Goal: Find specific page/section: Find specific page/section

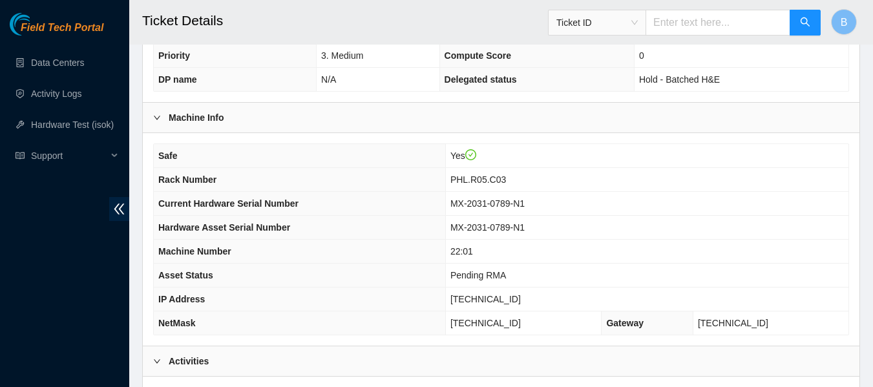
scroll to position [173, 0]
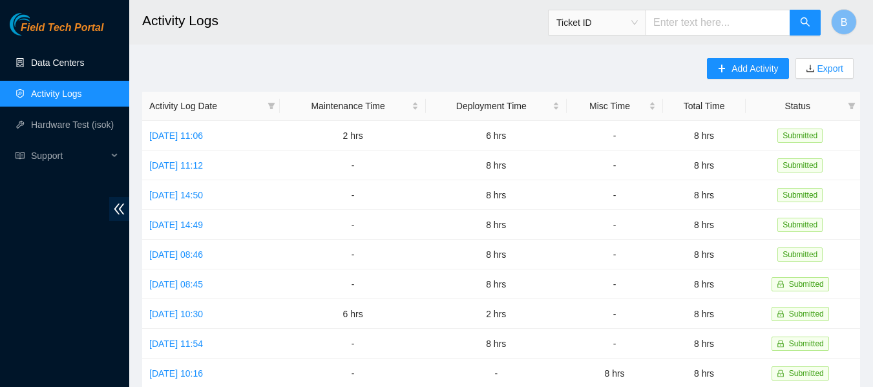
click at [84, 58] on link "Data Centers" at bounding box center [57, 63] width 53 height 10
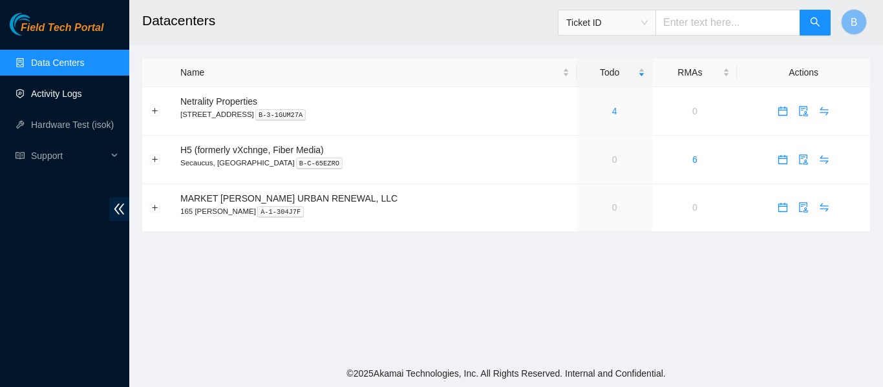
click at [73, 94] on link "Activity Logs" at bounding box center [56, 94] width 51 height 10
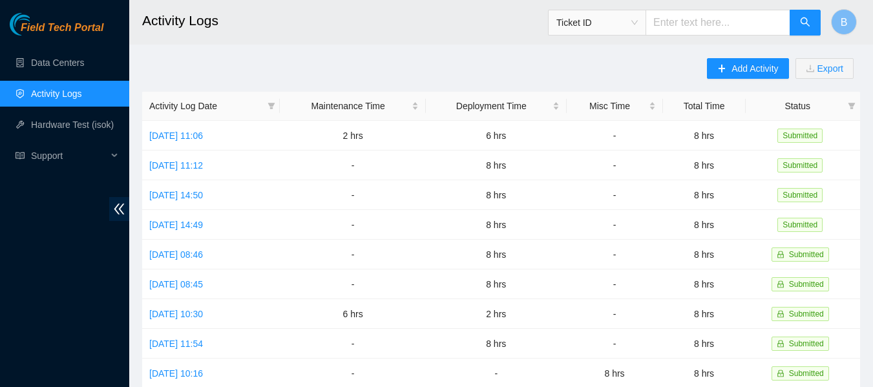
click at [431, 38] on h2 "Activity Logs" at bounding box center [438, 20] width 593 height 41
